Goal: Find specific page/section: Find specific page/section

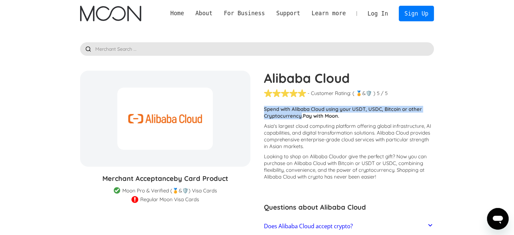
copy p "Spend with Alibaba Cloud using your USDT, USDC, Bitcoin or other Cryptocurrency"
drag, startPoint x: 262, startPoint y: 109, endPoint x: 300, endPoint y: 117, distance: 38.7
click at [300, 117] on div "Alibaba Cloud - Customer Rating: ( 🏅 🛡️ 🏅&🛡️ ) 1 5 1.5 2 2.5 3 3.5 4 4.5 5 / 5 …" at bounding box center [345, 211] width 177 height 281
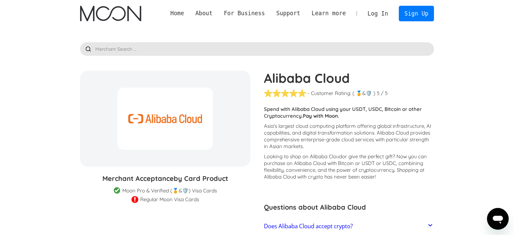
click at [293, 128] on p "Asia's largest cloud computing platform offering global infrastructure, AI capa…" at bounding box center [349, 136] width 170 height 27
click at [310, 132] on p "Asia's largest cloud computing platform offering global infrastructure, AI capa…" at bounding box center [349, 136] width 170 height 27
click at [314, 118] on strong "Pay with Moon." at bounding box center [321, 116] width 37 height 6
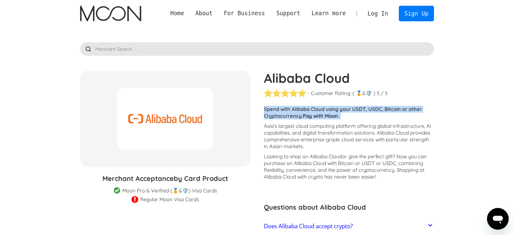
click at [314, 118] on strong "Pay with Moon." at bounding box center [321, 116] width 37 height 6
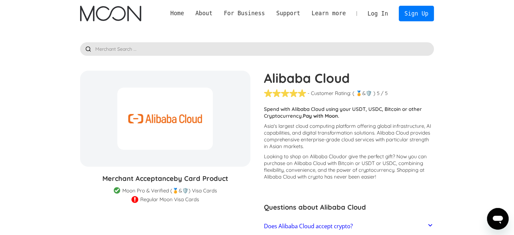
click at [314, 132] on p "Asia's largest cloud computing platform offering global infrastructure, AI capa…" at bounding box center [349, 136] width 170 height 27
click at [295, 81] on h1 "Alibaba Cloud" at bounding box center [349, 78] width 170 height 15
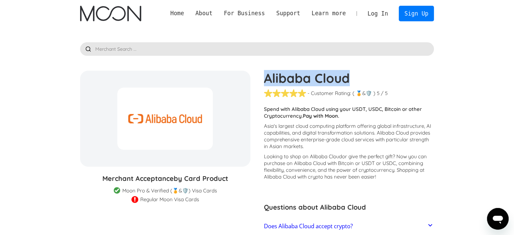
click at [295, 81] on h1 "Alibaba Cloud" at bounding box center [349, 78] width 170 height 15
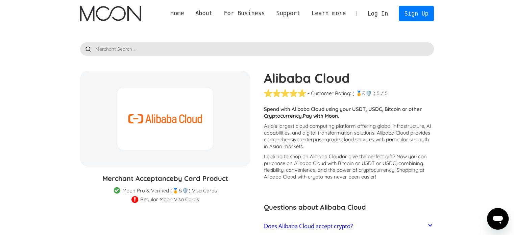
click at [306, 140] on p "Asia's largest cloud computing platform offering global infrastructure, AI capa…" at bounding box center [349, 136] width 170 height 27
click at [312, 163] on p "Looking to shop on Alibaba Cloud or give the perfect gift ? Now you can purchas…" at bounding box center [349, 166] width 170 height 27
click at [371, 152] on div "Customers report issues with transactions at Alibaba Cloud . Some merchants are…" at bounding box center [349, 145] width 170 height 78
click at [403, 160] on p "Looking to shop on Alibaba Cloud or give the perfect gift ? Now you can purchas…" at bounding box center [349, 166] width 170 height 27
click at [274, 111] on p "Spend with Alibaba Cloud using your USDT, USDC, Bitcoin or other Cryptocurrency…" at bounding box center [349, 113] width 170 height 14
